Goal: Find specific page/section: Find specific page/section

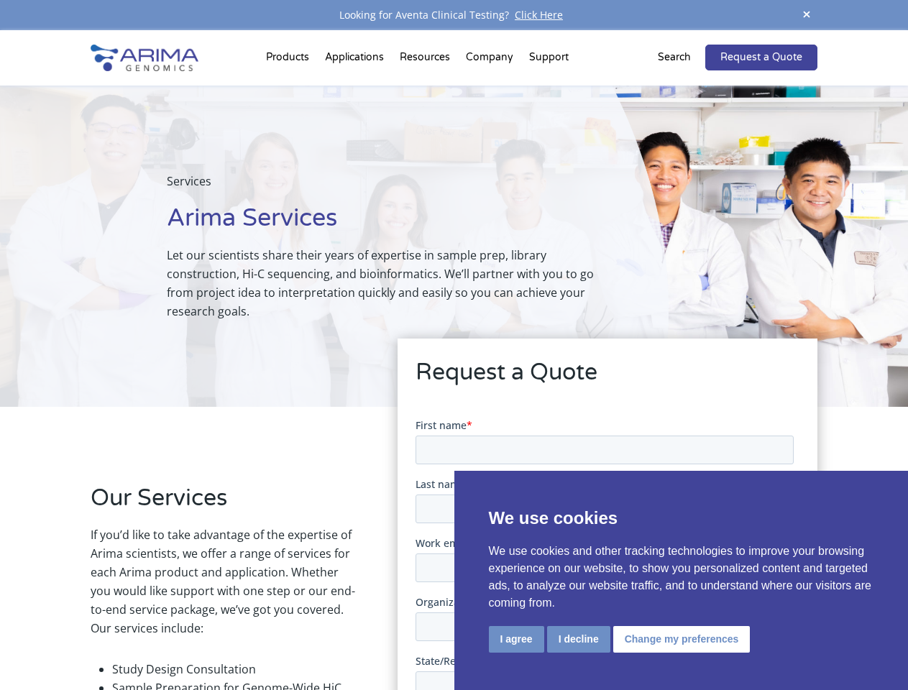
click at [516, 639] on button "I agree" at bounding box center [516, 639] width 55 height 27
click at [577, 638] on input "Organization" at bounding box center [604, 626] width 378 height 29
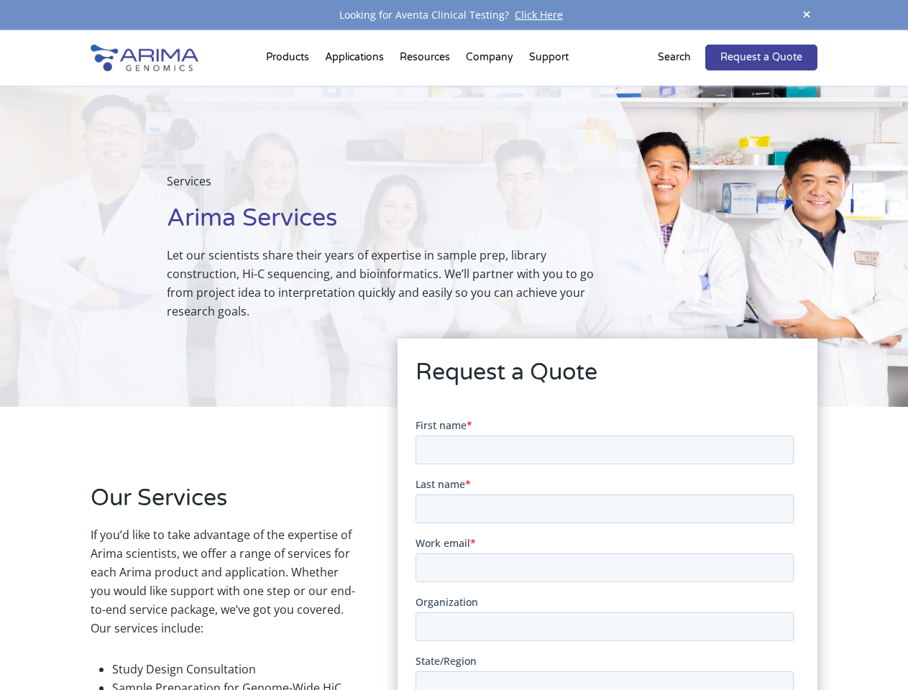
click at [679, 638] on input "Organization" at bounding box center [604, 626] width 378 height 29
click at [806, 15] on span at bounding box center [807, 15] width 22 height 19
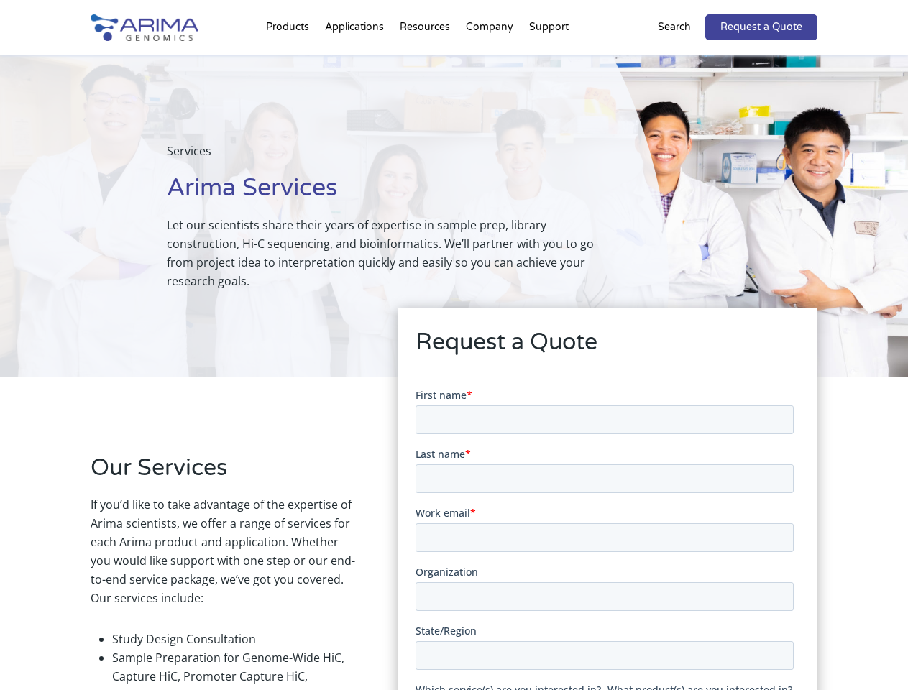
click at [454, 360] on h2 "Request a Quote" at bounding box center [607, 347] width 384 height 43
click at [290, 60] on div "Services Arima Services Let our scientists share their years of expertise in sa…" at bounding box center [334, 215] width 668 height 321
click at [426, 60] on div "Services Arima Services Let our scientists share their years of expertise in sa…" at bounding box center [334, 215] width 668 height 321
click at [490, 60] on div "Services Arima Services Let our scientists share their years of expertise in sa…" at bounding box center [334, 215] width 668 height 321
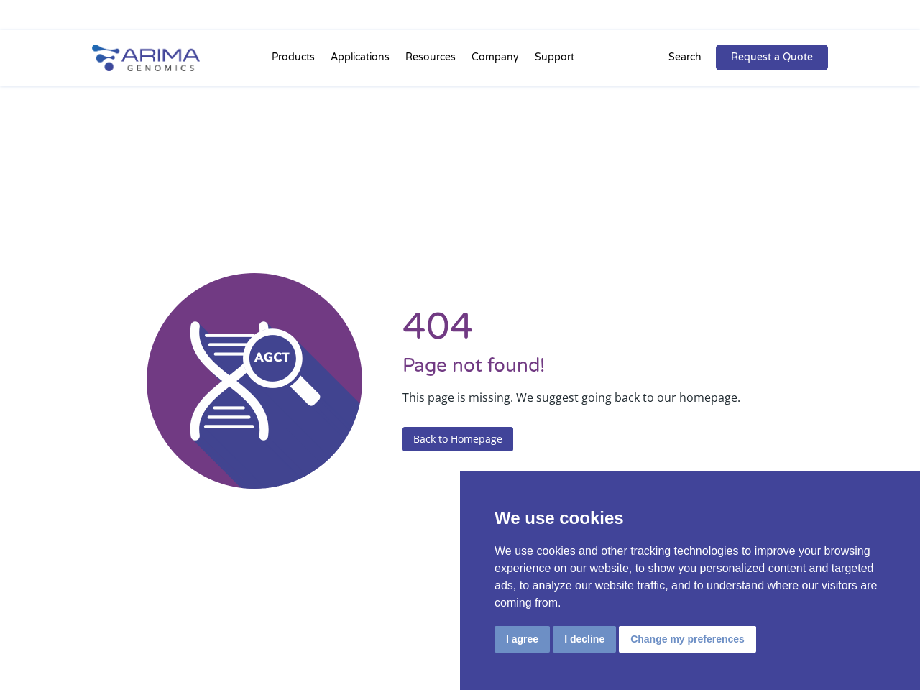
click at [460, 42] on li "Resources Resource Library Documentation Publications Literature Videos Blog Bi…" at bounding box center [430, 60] width 66 height 49
click at [522, 639] on button "I agree" at bounding box center [522, 639] width 55 height 27
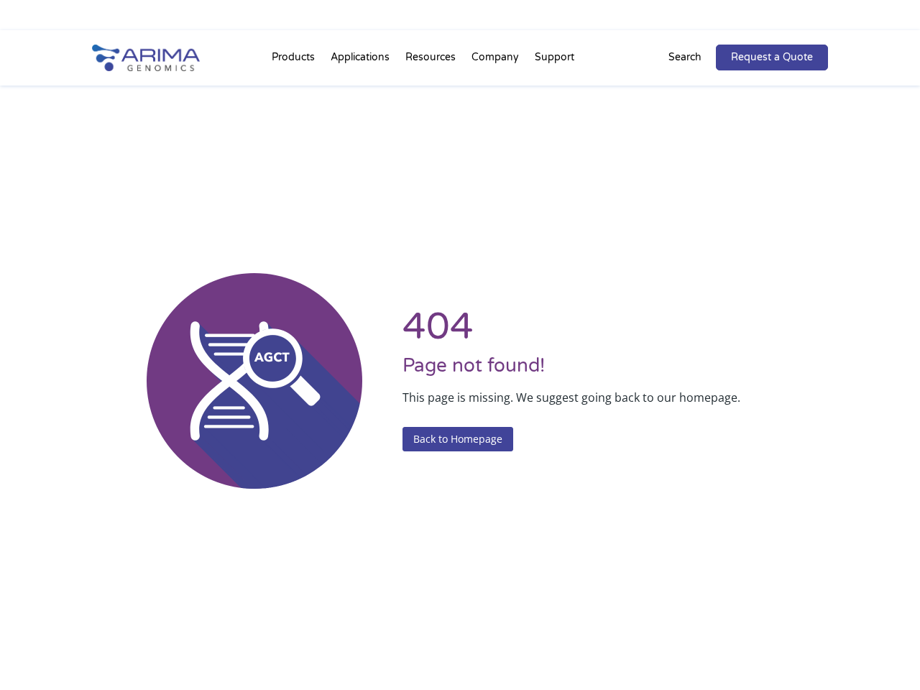
click at [584, 639] on div "404 Page not found! This page is missing. We suggest going back to our homepage…" at bounding box center [460, 381] width 736 height 690
click at [685, 639] on div "404 Page not found! This page is missing. We suggest going back to our homepage…" at bounding box center [460, 381] width 736 height 690
click at [460, 58] on li "Resources Resource Library Documentation Publications Literature Videos Blog Bi…" at bounding box center [430, 60] width 66 height 49
click at [295, 60] on li "Products Clinical Services Aventa FusionPlus Aventa Lymphoma Research Products …" at bounding box center [293, 60] width 59 height 49
click at [432, 60] on li "Resources Resource Library Documentation Publications Literature Videos Blog Bi…" at bounding box center [430, 60] width 66 height 49
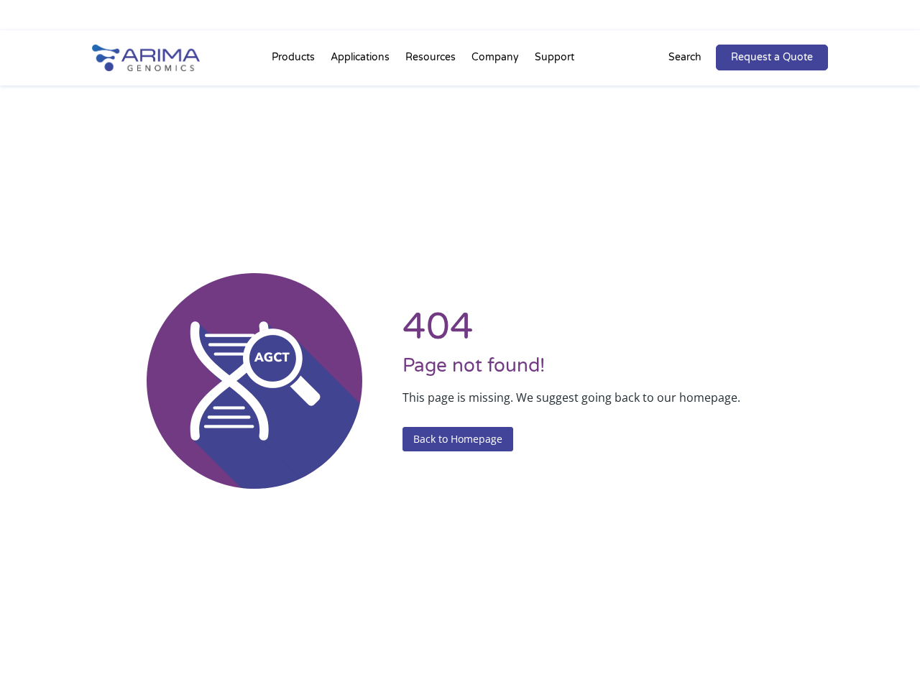
click at [496, 60] on li "Company About + Team Careers Events Press + News" at bounding box center [495, 60] width 63 height 49
click at [553, 60] on li "Support FAQs Contact Us" at bounding box center [554, 60] width 55 height 49
click at [694, 58] on p "Search" at bounding box center [684, 57] width 33 height 19
